Goal: Navigation & Orientation: Find specific page/section

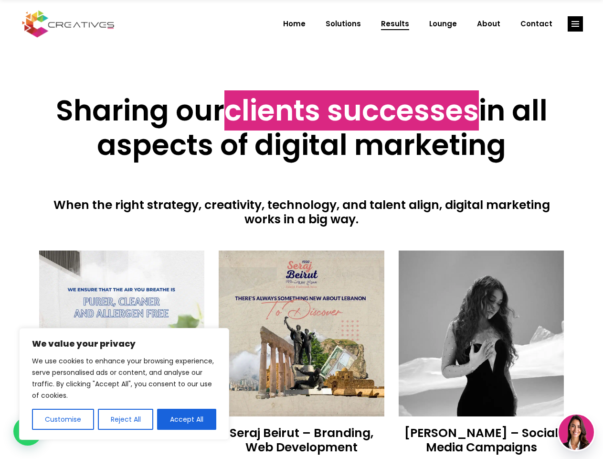
click at [301, 229] on div at bounding box center [301, 238] width 525 height 24
click at [63, 419] on button "Customise" at bounding box center [63, 418] width 62 height 21
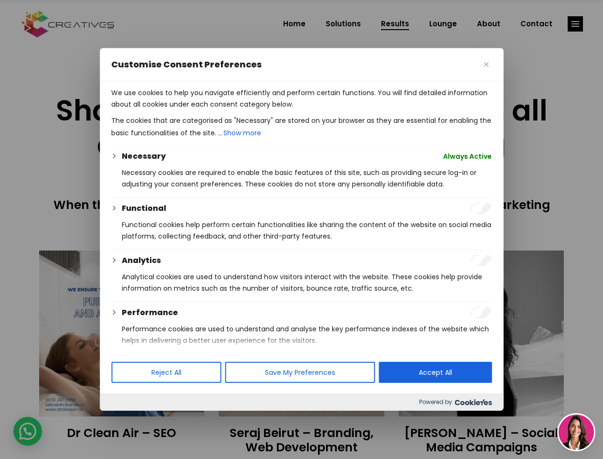
click at [125, 419] on div at bounding box center [301, 229] width 603 height 459
click at [187, 110] on p "We use cookies to help you navigate efficiently and perform certain functions. …" at bounding box center [301, 98] width 381 height 23
click at [576, 24] on div at bounding box center [301, 229] width 603 height 459
click at [577, 432] on img at bounding box center [576, 431] width 35 height 35
